Goal: Task Accomplishment & Management: Manage account settings

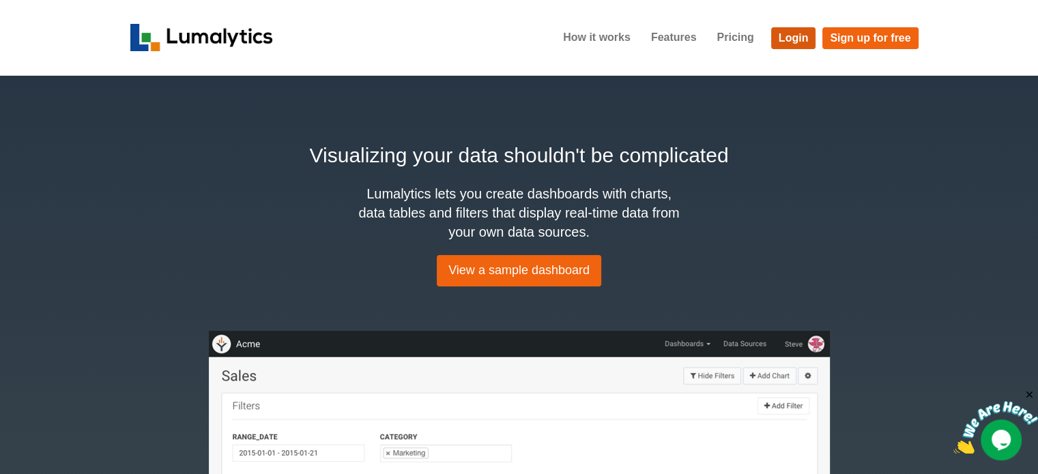
click at [797, 36] on link "Login" at bounding box center [793, 38] width 45 height 22
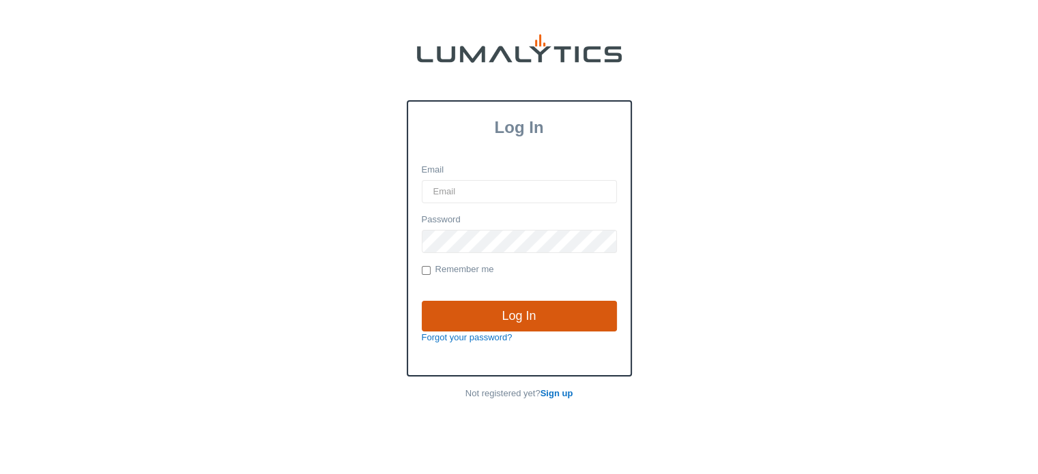
type input "[EMAIL_ADDRESS][DOMAIN_NAME]"
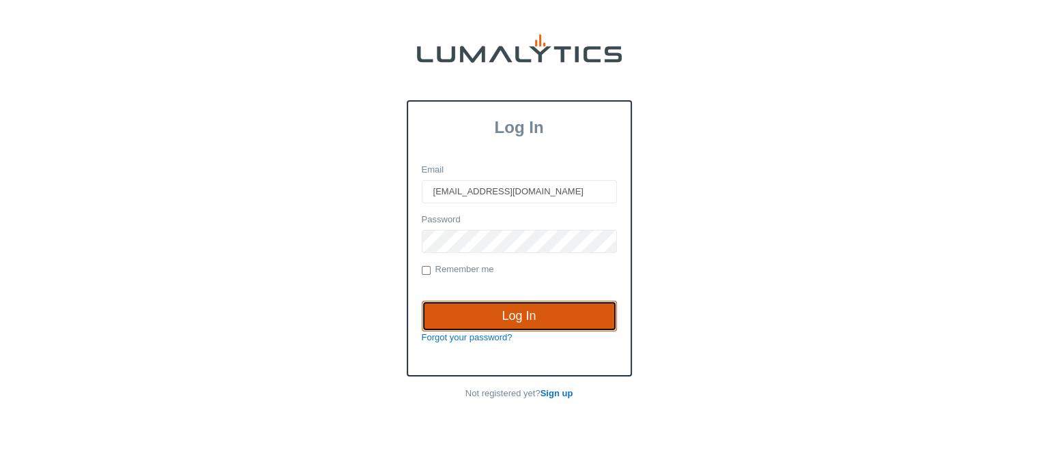
click at [516, 313] on input "Log In" at bounding box center [519, 316] width 195 height 31
